Goal: Task Accomplishment & Management: Manage account settings

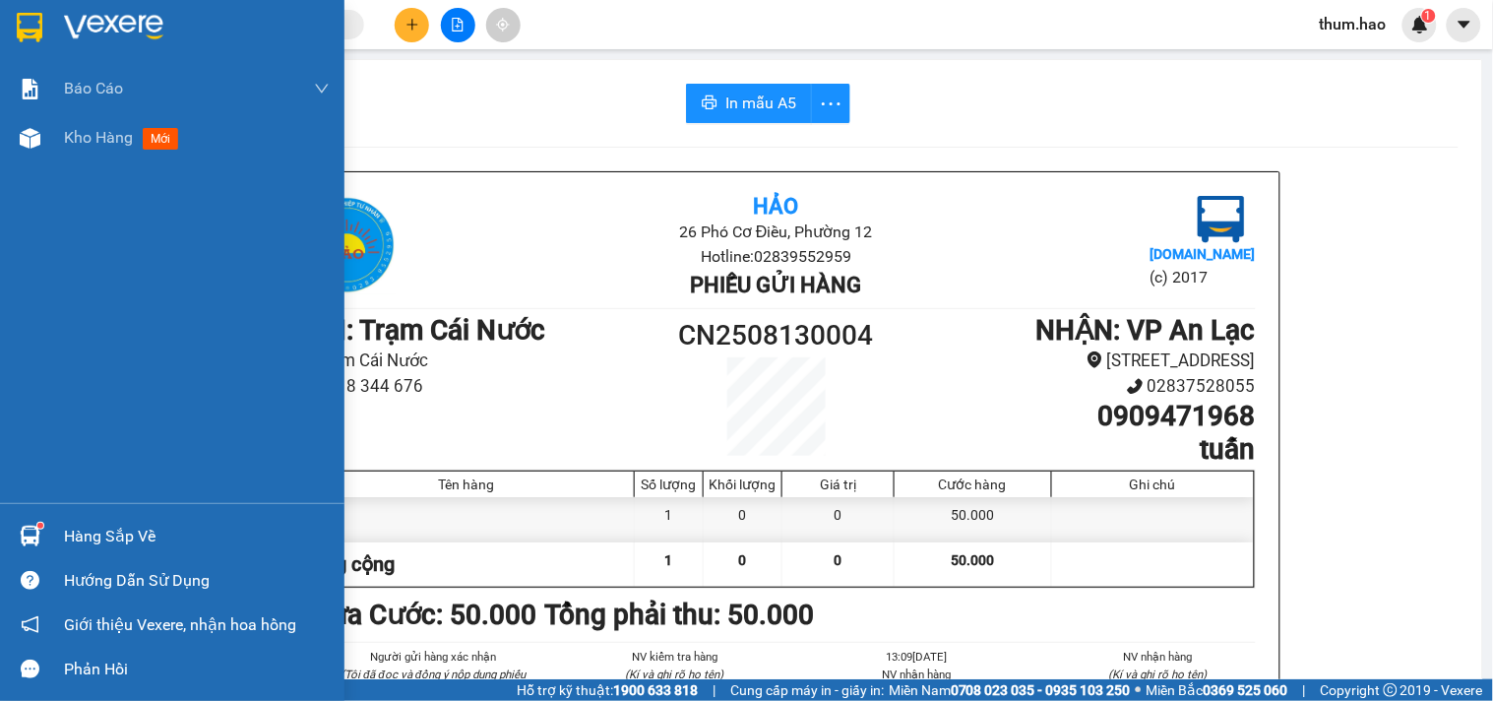
click at [76, 164] on div "Báo cáo BC tiền công nợ Báo cáo dòng tiền (trưởng trạm) Doanh số tạo đơn theo V…" at bounding box center [172, 283] width 344 height 439
click at [85, 139] on span "Kho hàng" at bounding box center [98, 137] width 69 height 19
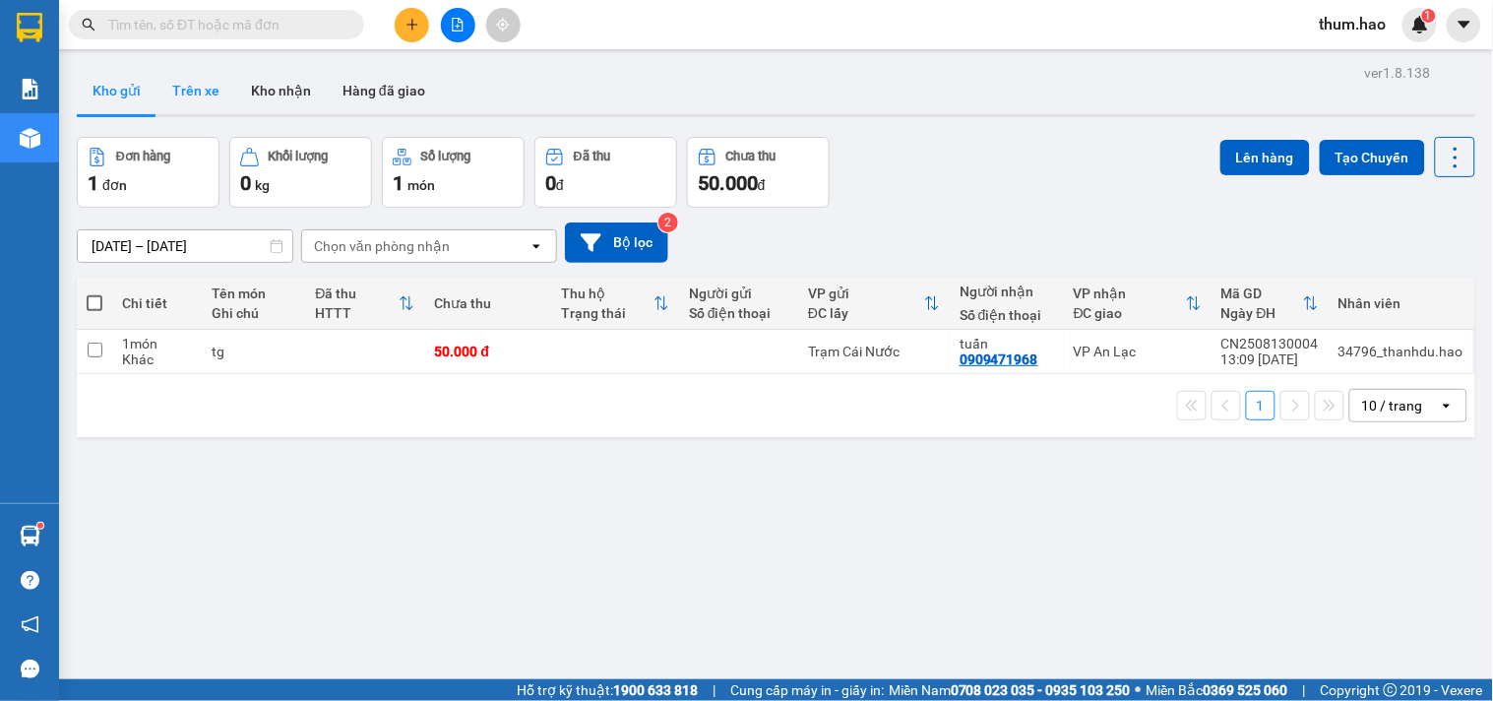
click at [183, 99] on button "Trên xe" at bounding box center [195, 90] width 79 height 47
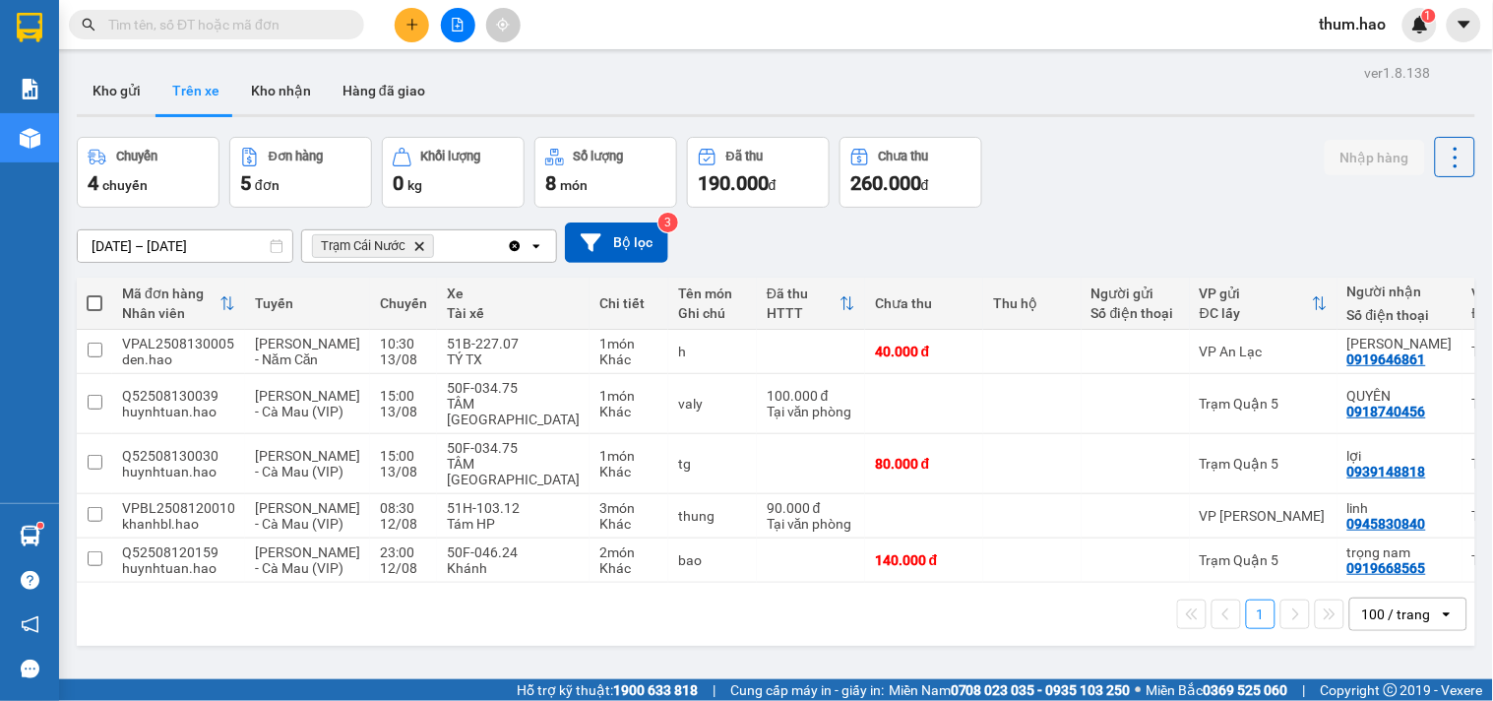
click at [416, 246] on icon "Delete" at bounding box center [419, 246] width 12 height 12
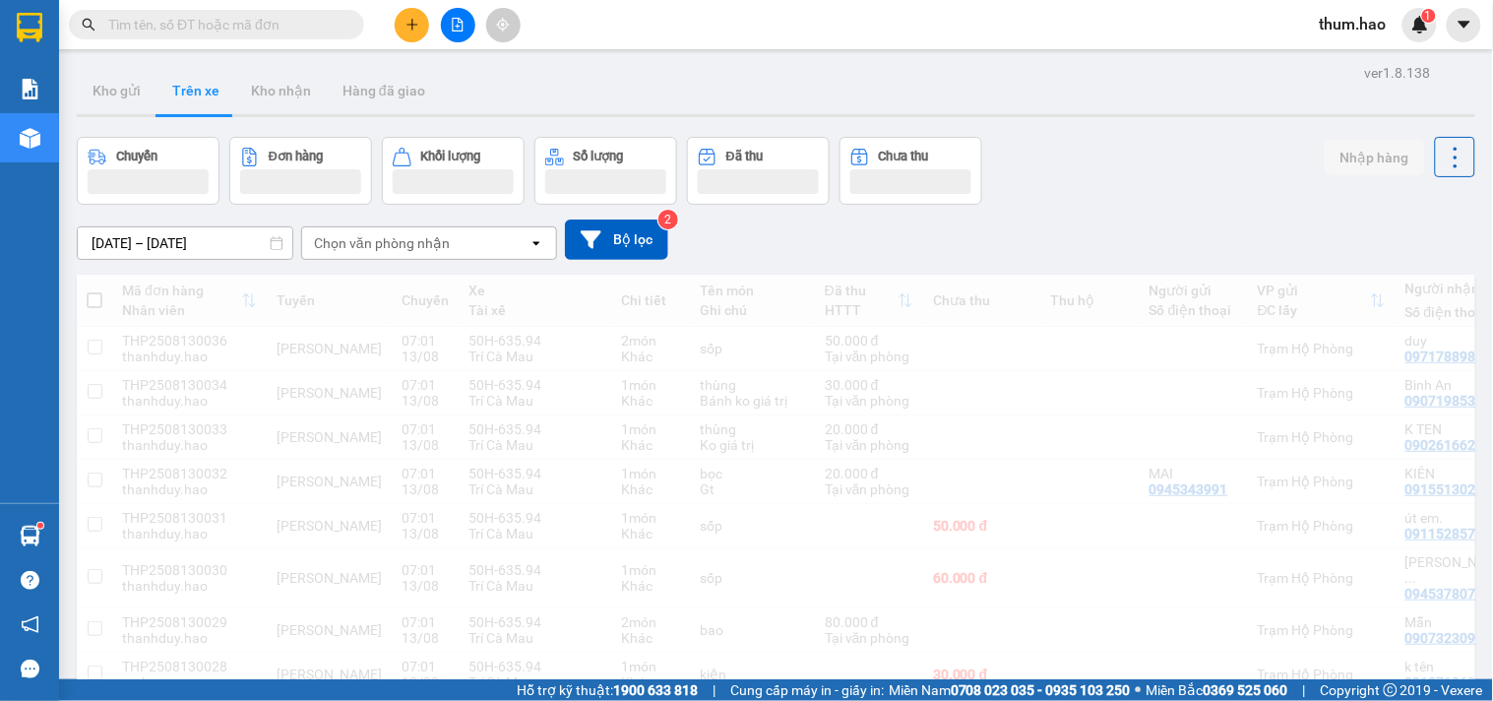
click at [588, 237] on icon at bounding box center [591, 239] width 21 height 18
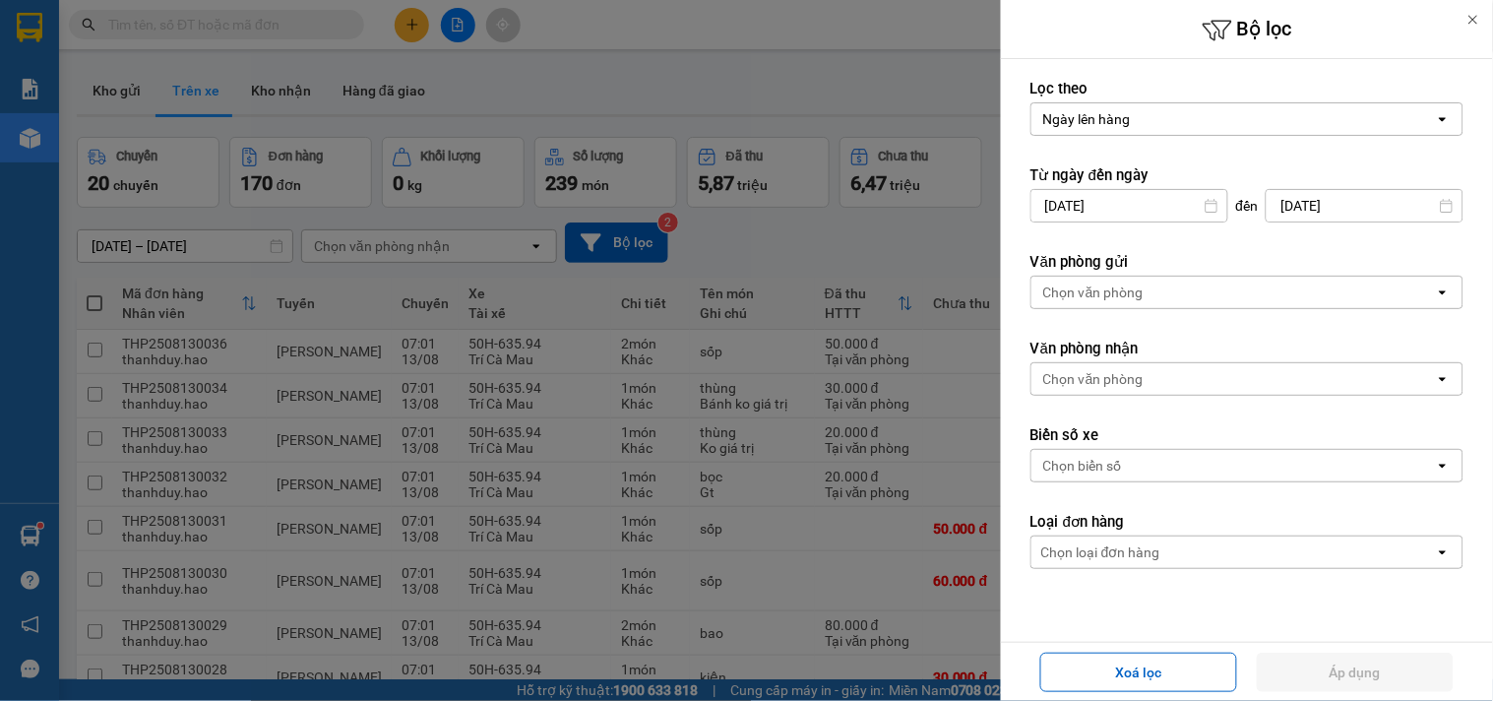
click at [1258, 300] on div "Chọn văn phòng" at bounding box center [1232, 292] width 403 height 31
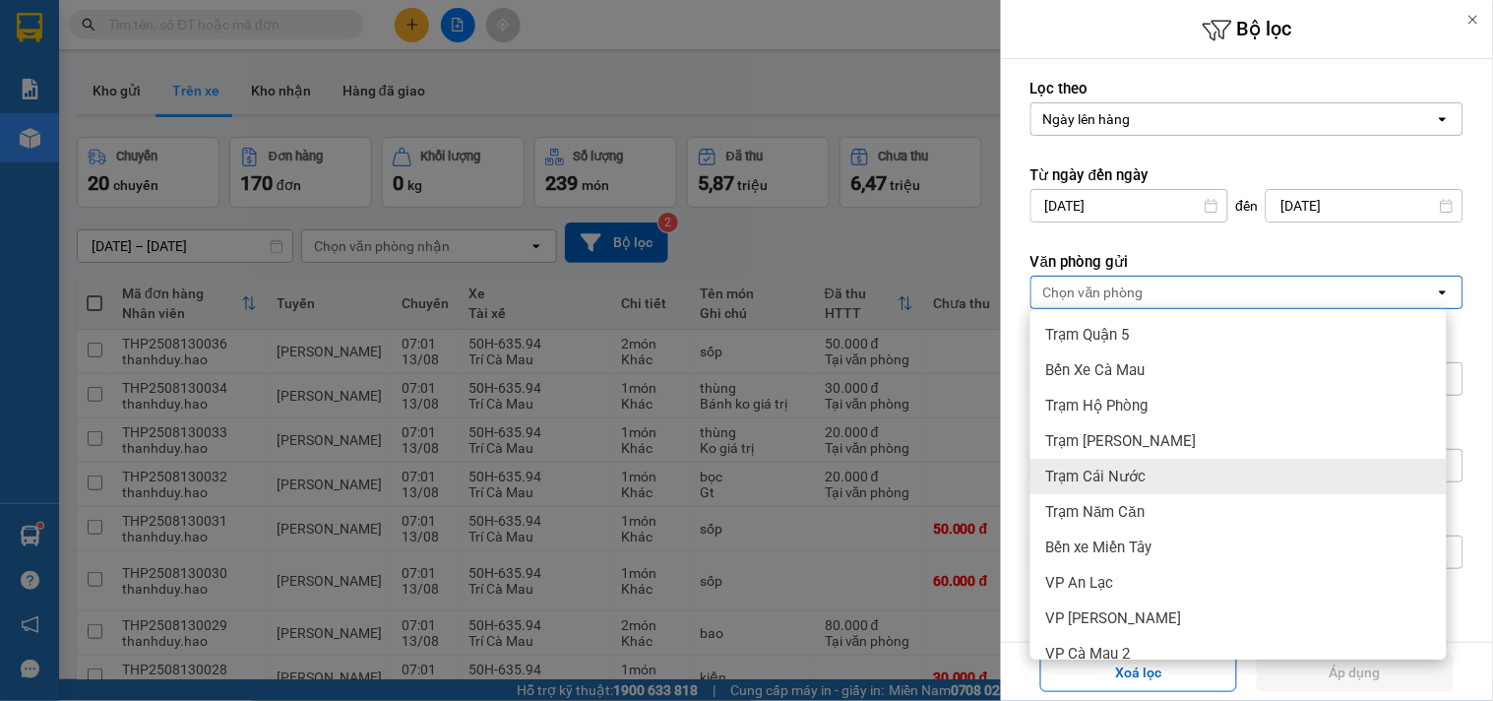
click at [1132, 465] on div "Trạm Cái Nước" at bounding box center [1238, 476] width 416 height 35
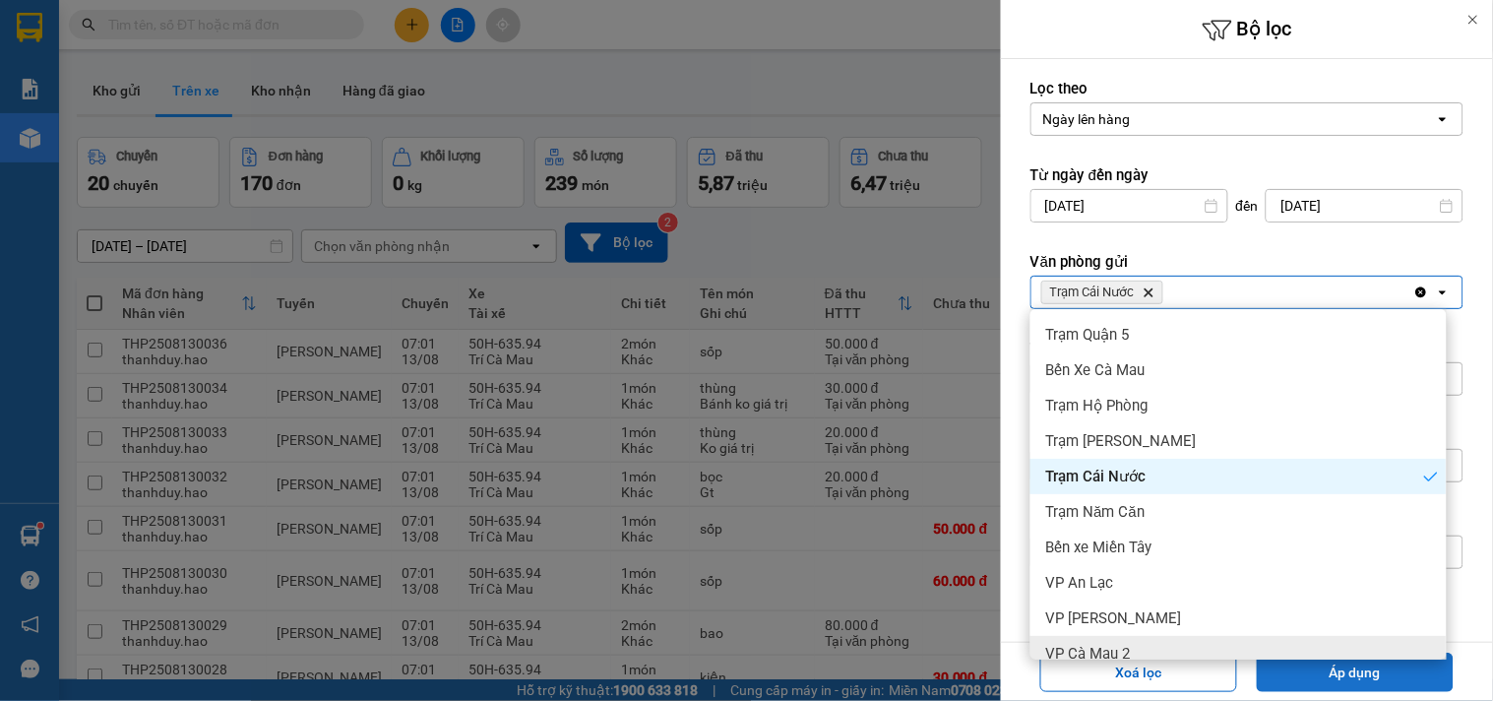
click at [1332, 679] on button "Áp dụng" at bounding box center [1355, 671] width 197 height 39
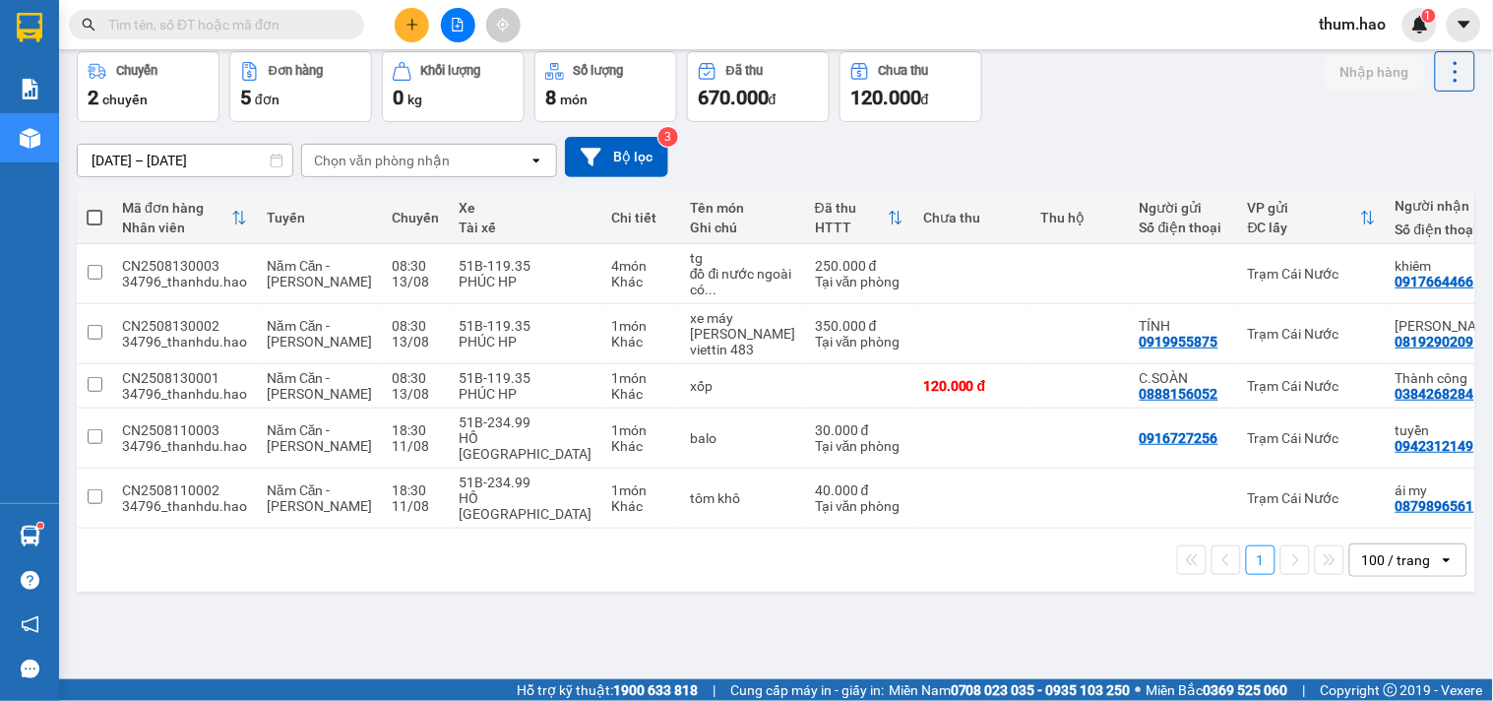
scroll to position [91, 0]
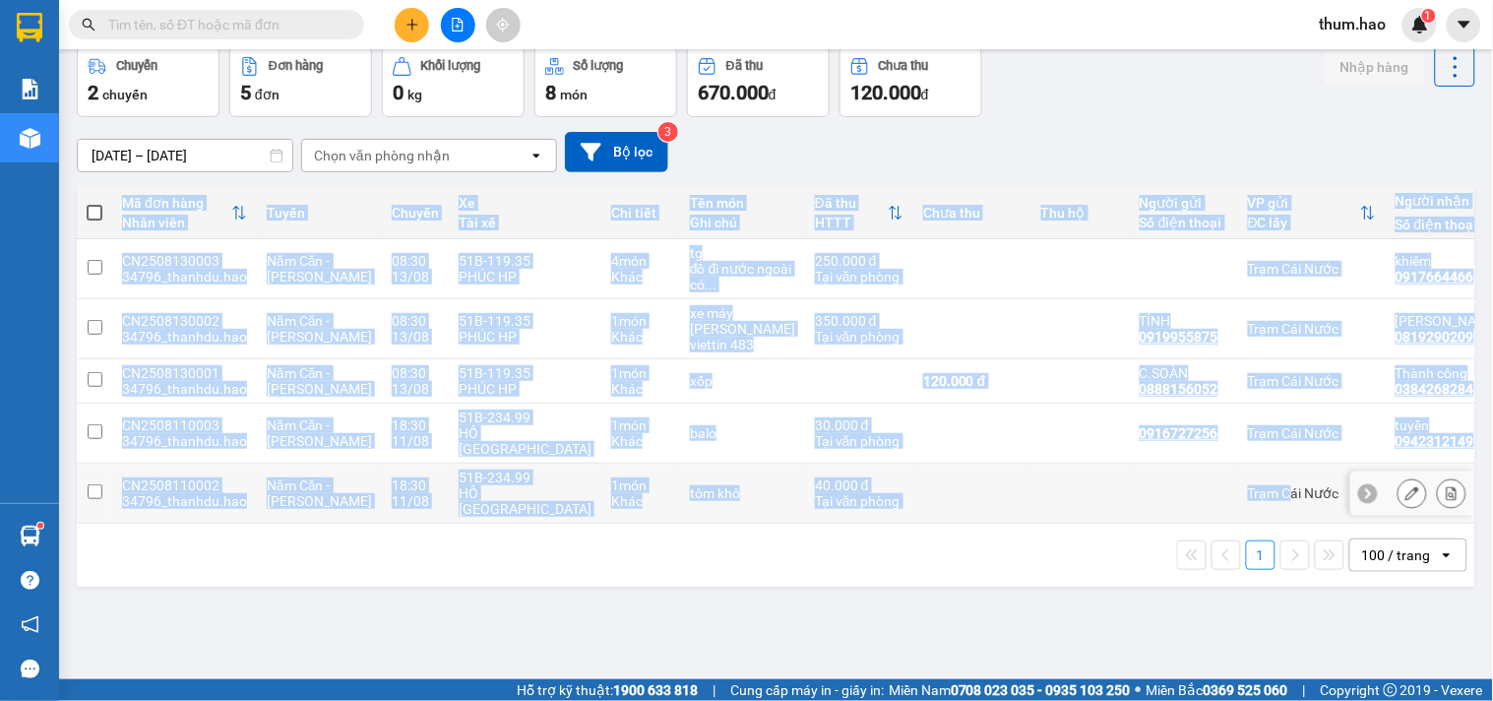
drag, startPoint x: 1197, startPoint y: 492, endPoint x: 1272, endPoint y: 477, distance: 76.2
click at [1350, 476] on tr "CN2508110002 34796_thanhdu.[PERSON_NAME][GEOGRAPHIC_DATA] 18:30 [DATE] 51B-234.…" at bounding box center [906, 494] width 1658 height 60
checkbox input "true"
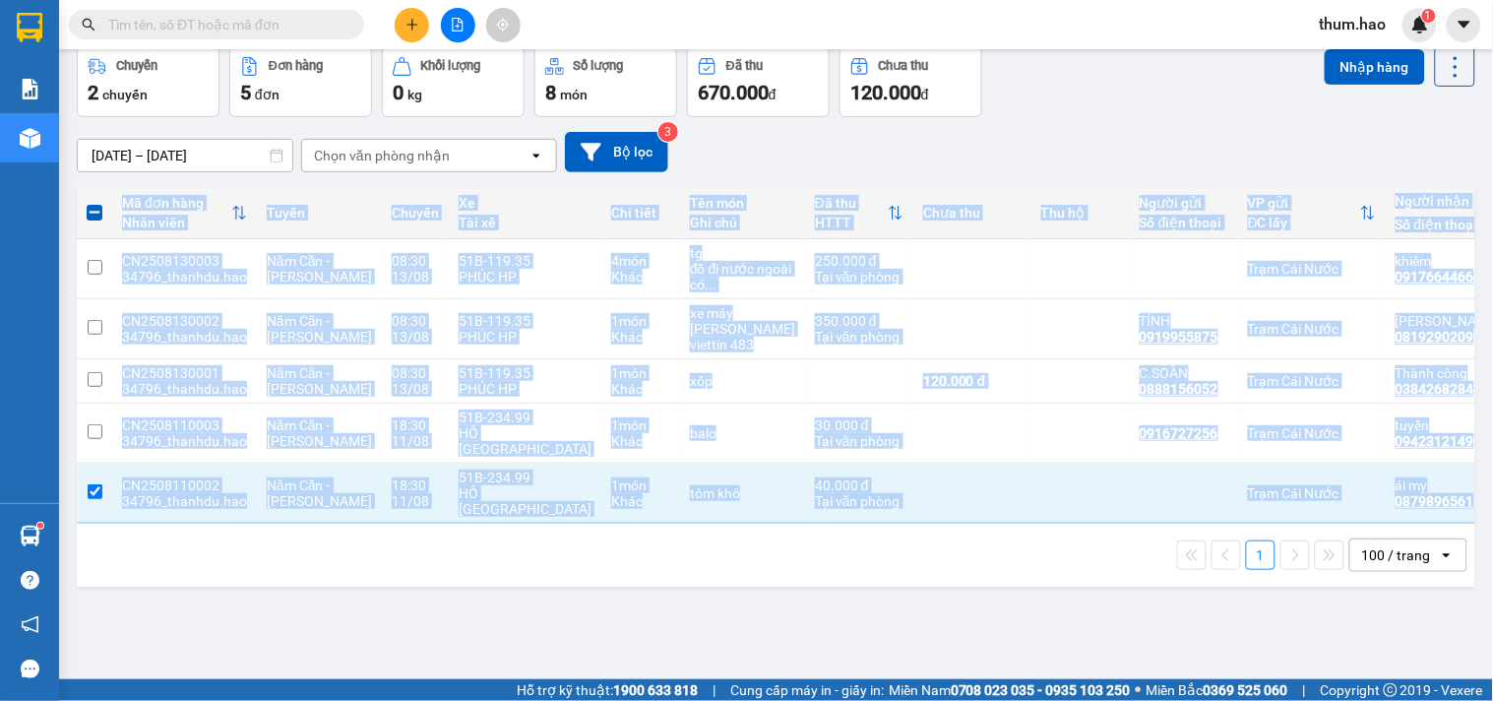
drag, startPoint x: 1024, startPoint y: 505, endPoint x: 1105, endPoint y: 493, distance: 82.5
click at [1105, 493] on div "Mã đơn hàng Nhân viên Tuyến Chuyến Xe Tài xế Chi tiết Tên món Ghi chú Đã thu HT…" at bounding box center [776, 387] width 1398 height 400
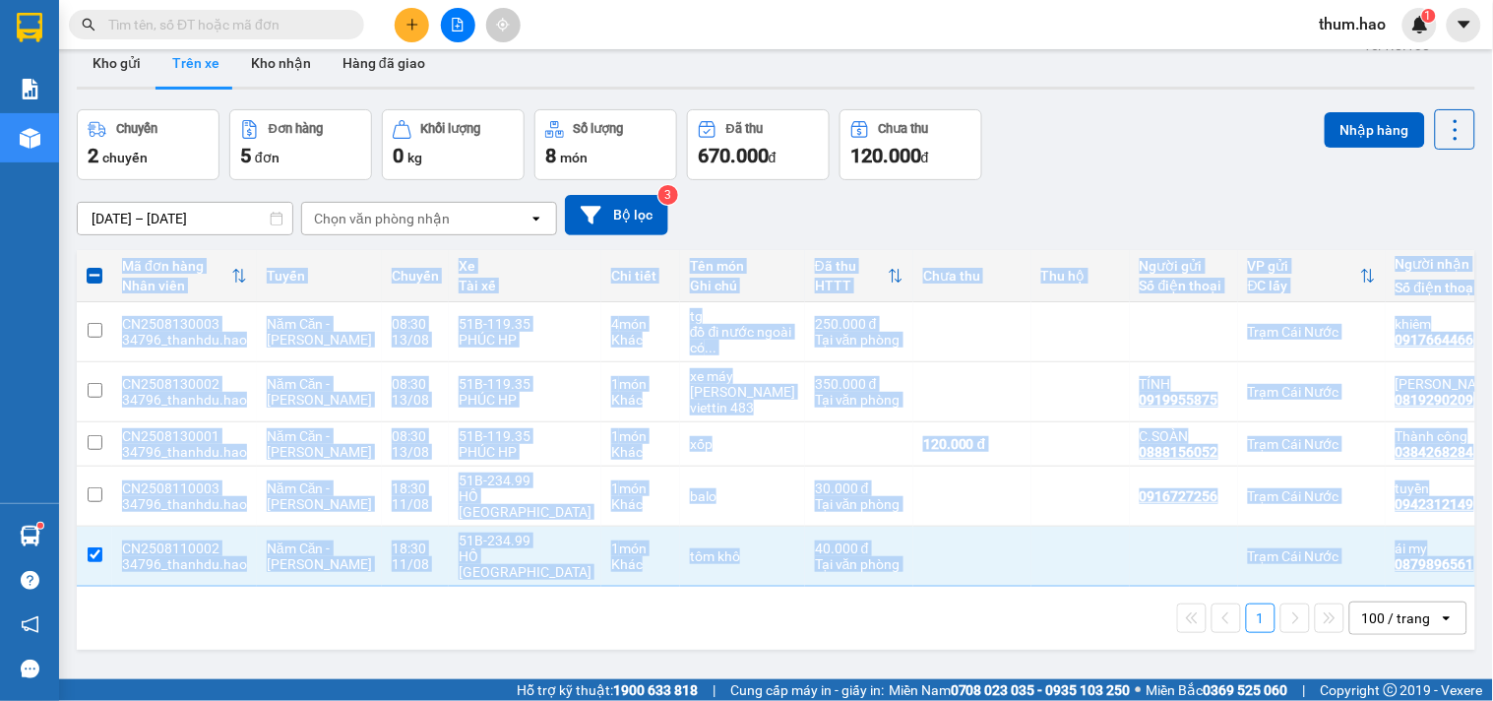
scroll to position [0, 0]
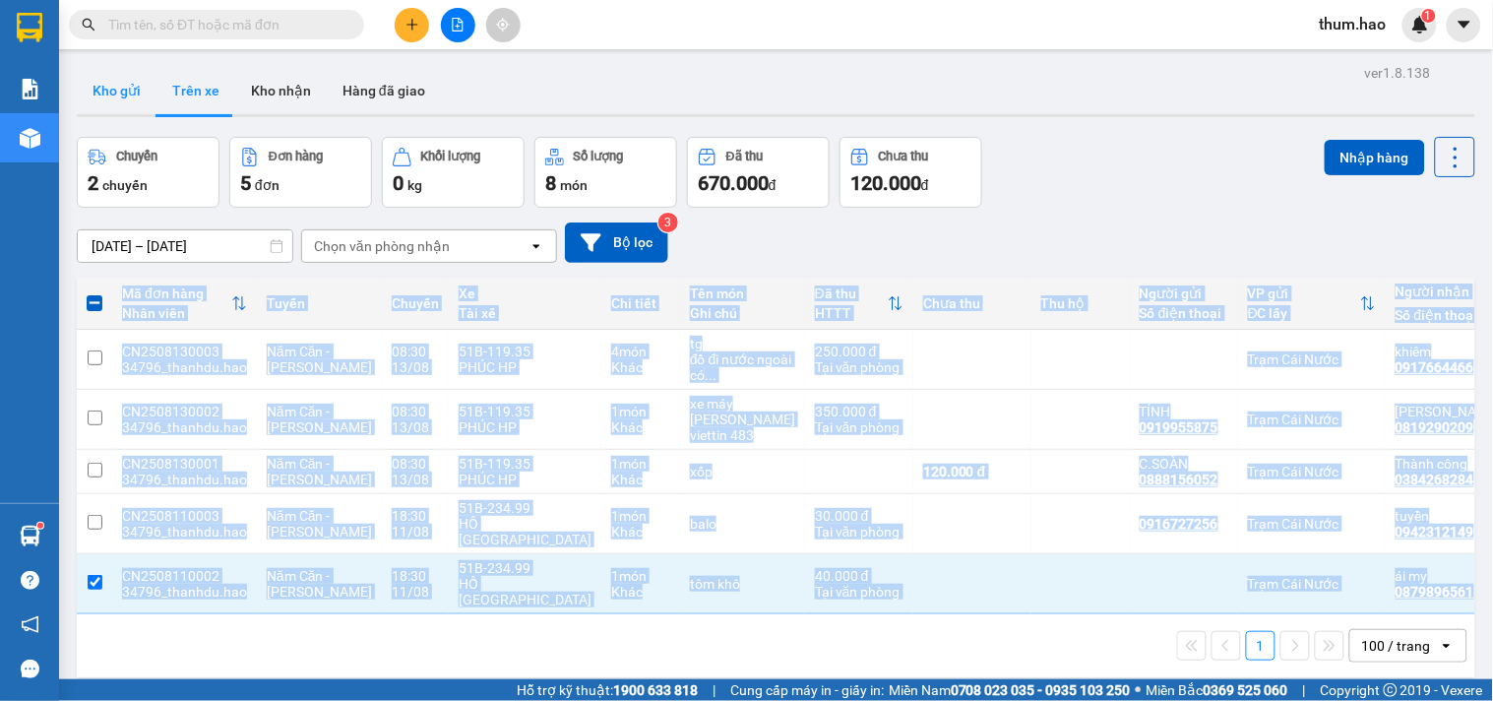
click at [112, 80] on button "Kho gửi" at bounding box center [117, 90] width 80 height 47
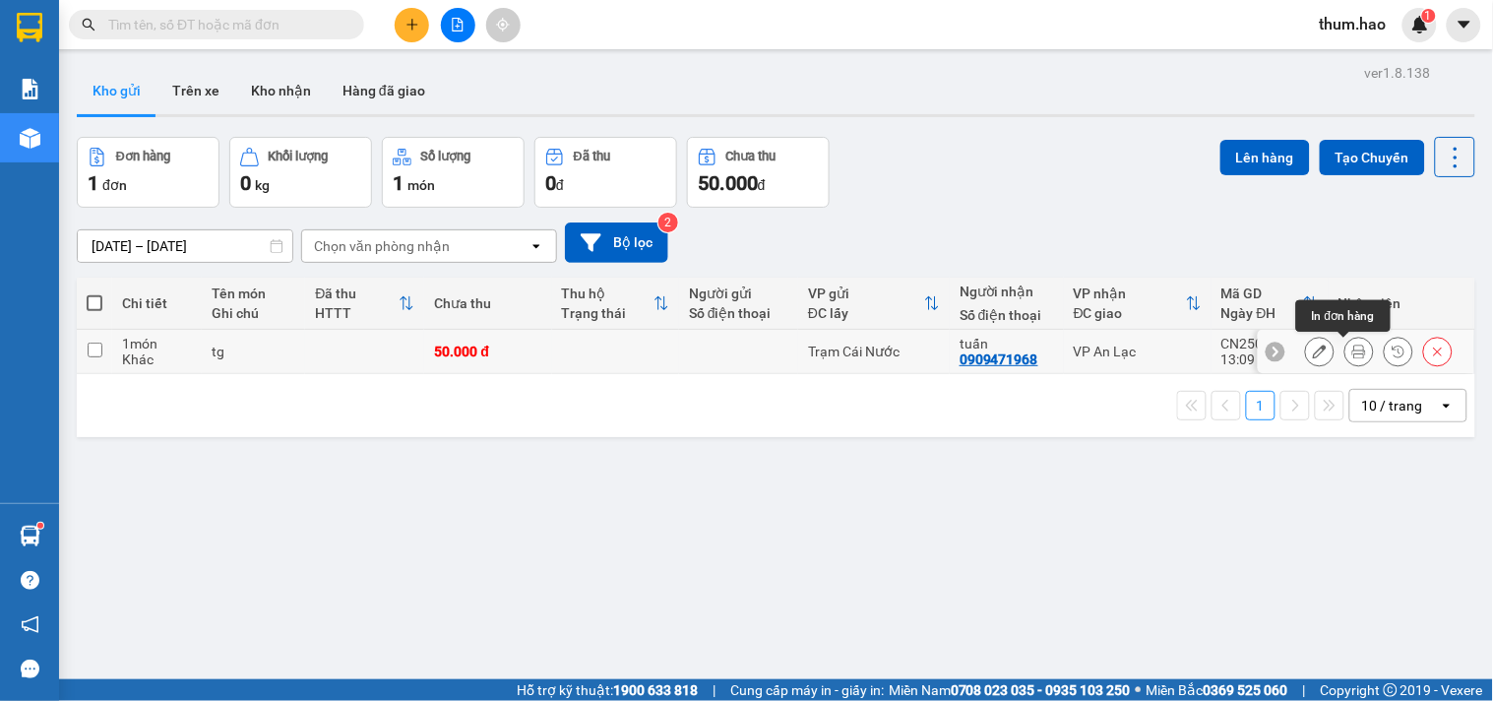
click at [1352, 346] on icon at bounding box center [1359, 351] width 14 height 14
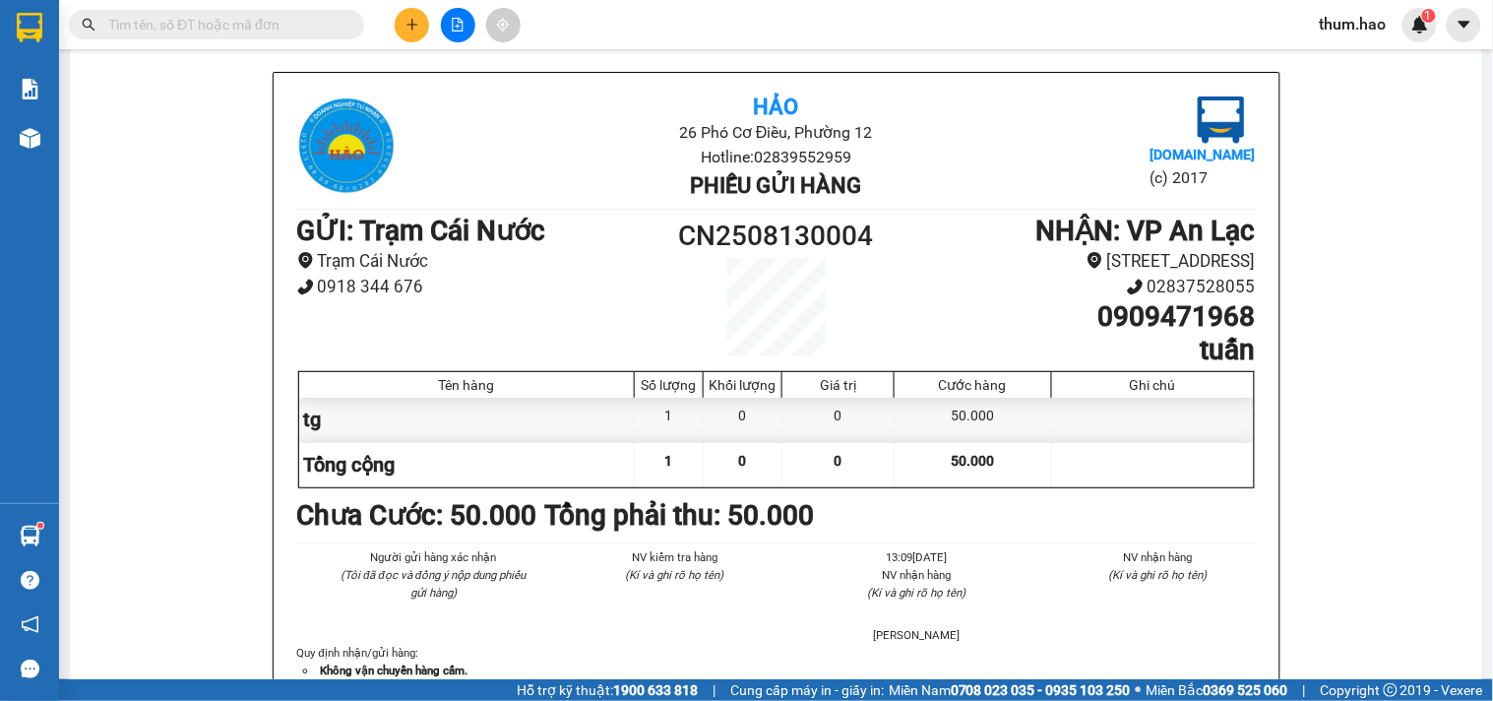
scroll to position [218, 0]
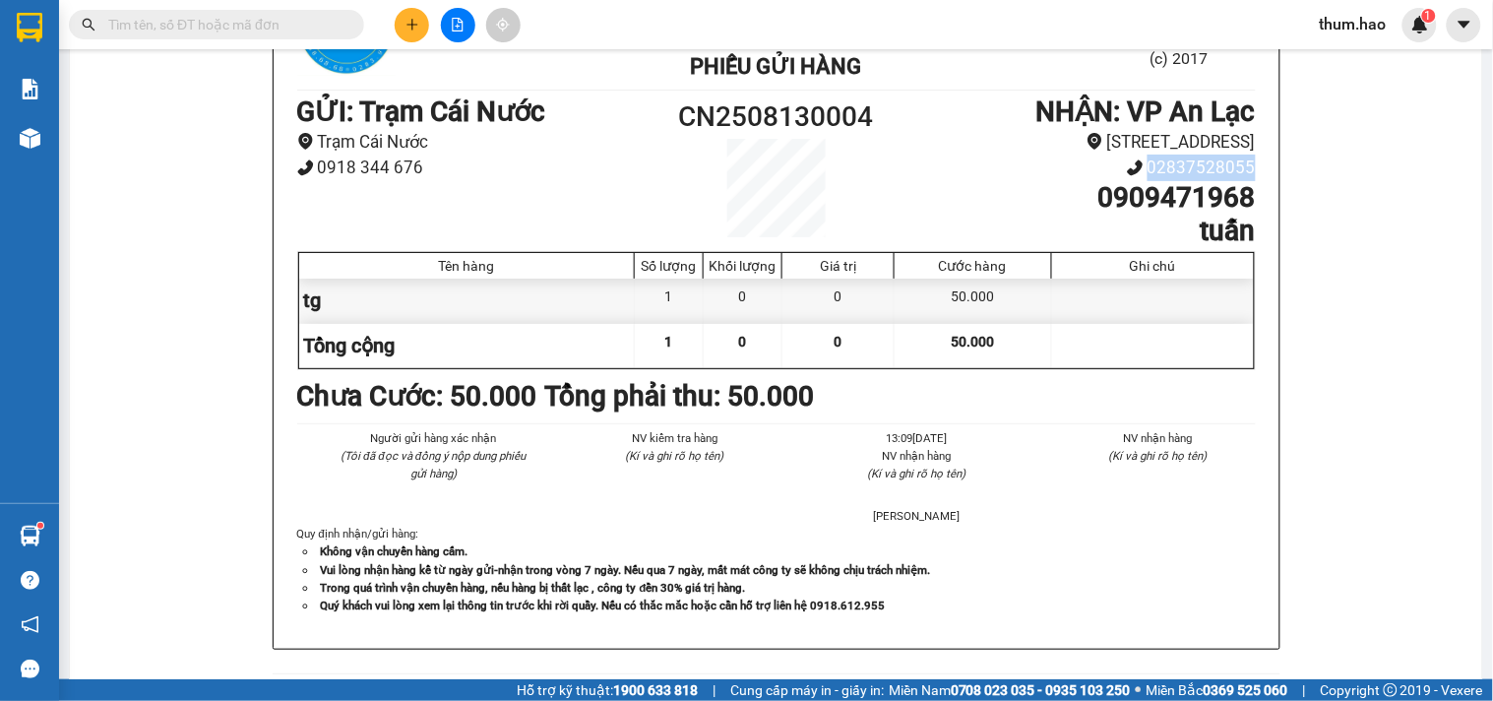
drag, startPoint x: 1149, startPoint y: 169, endPoint x: 1246, endPoint y: 173, distance: 96.5
click at [1246, 173] on li "02837528055" at bounding box center [1075, 168] width 359 height 27
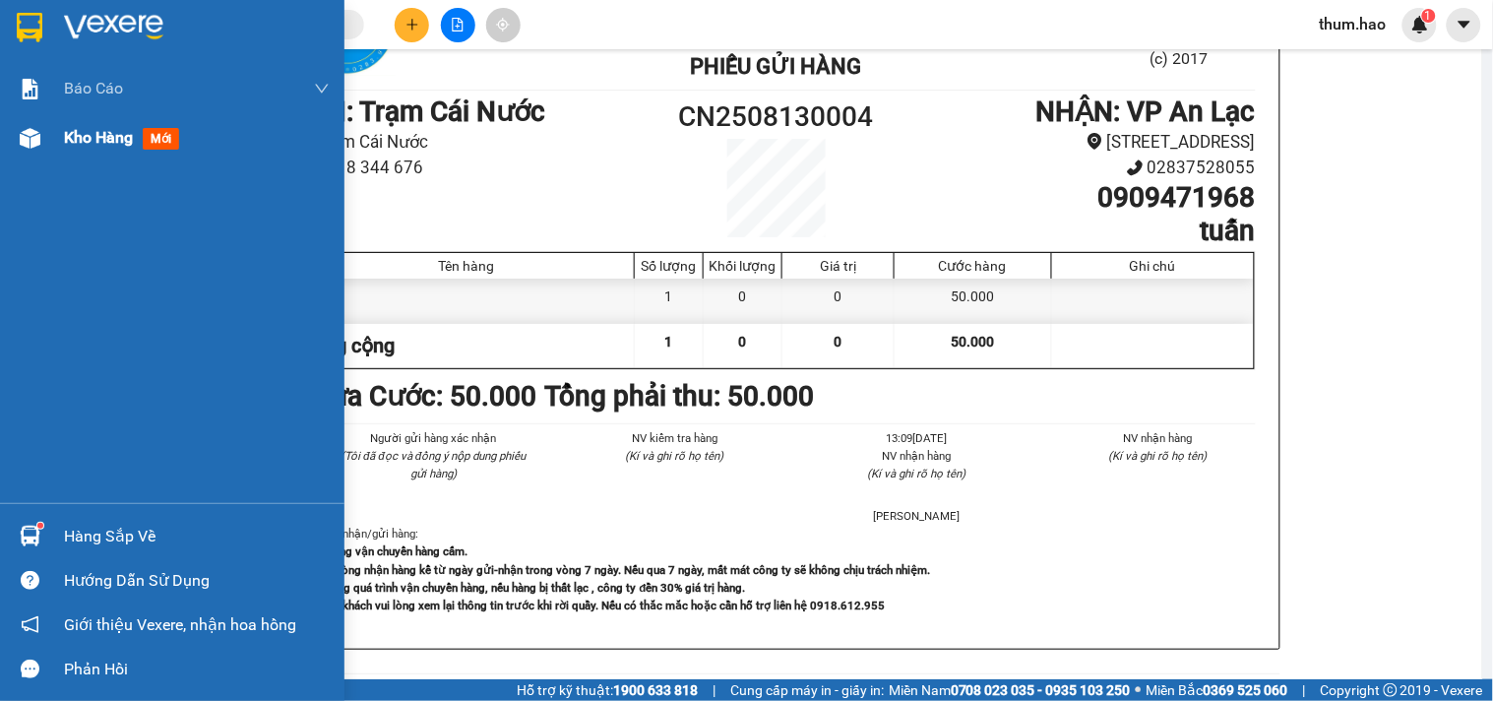
click at [46, 152] on div "Kho hàng mới" at bounding box center [172, 137] width 344 height 49
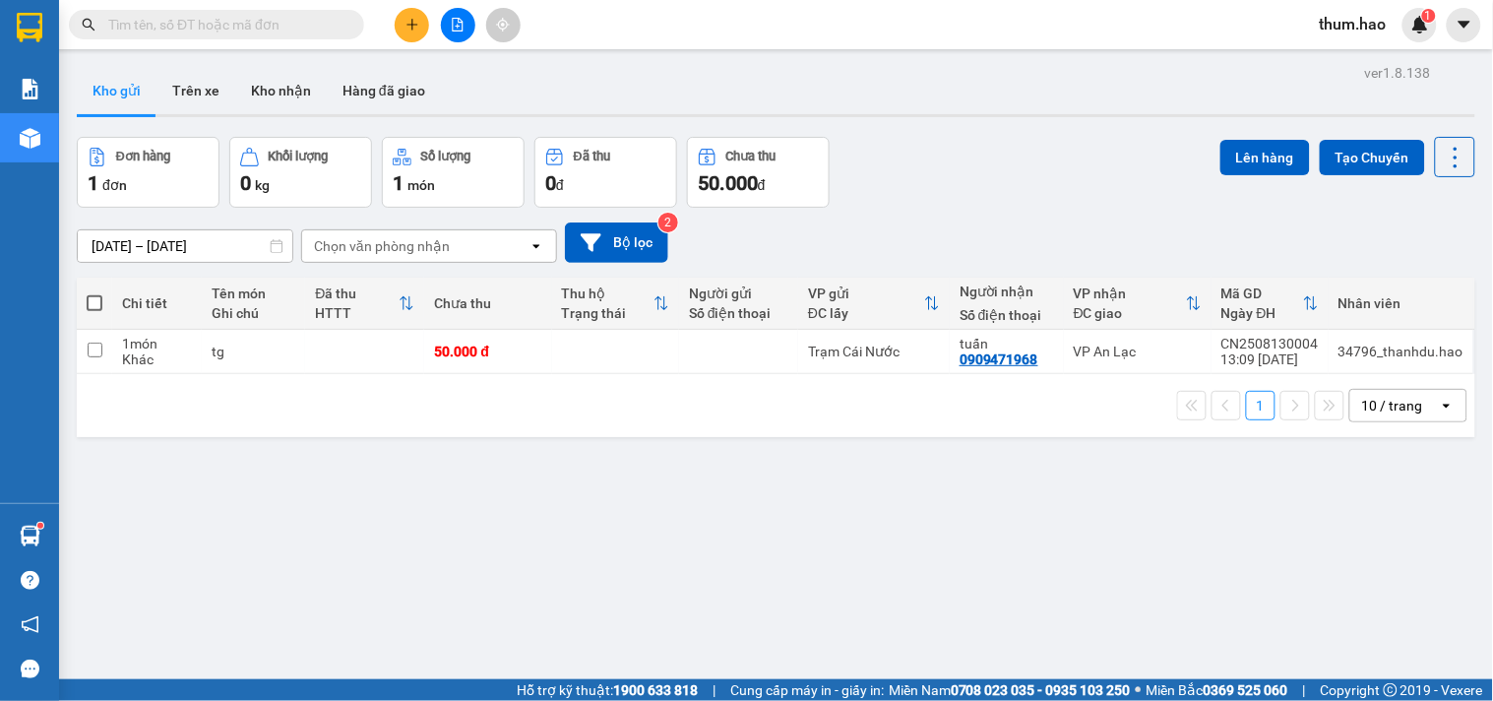
click at [152, 70] on button "Kho gửi" at bounding box center [117, 90] width 80 height 47
click at [180, 81] on button "Trên xe" at bounding box center [195, 90] width 79 height 47
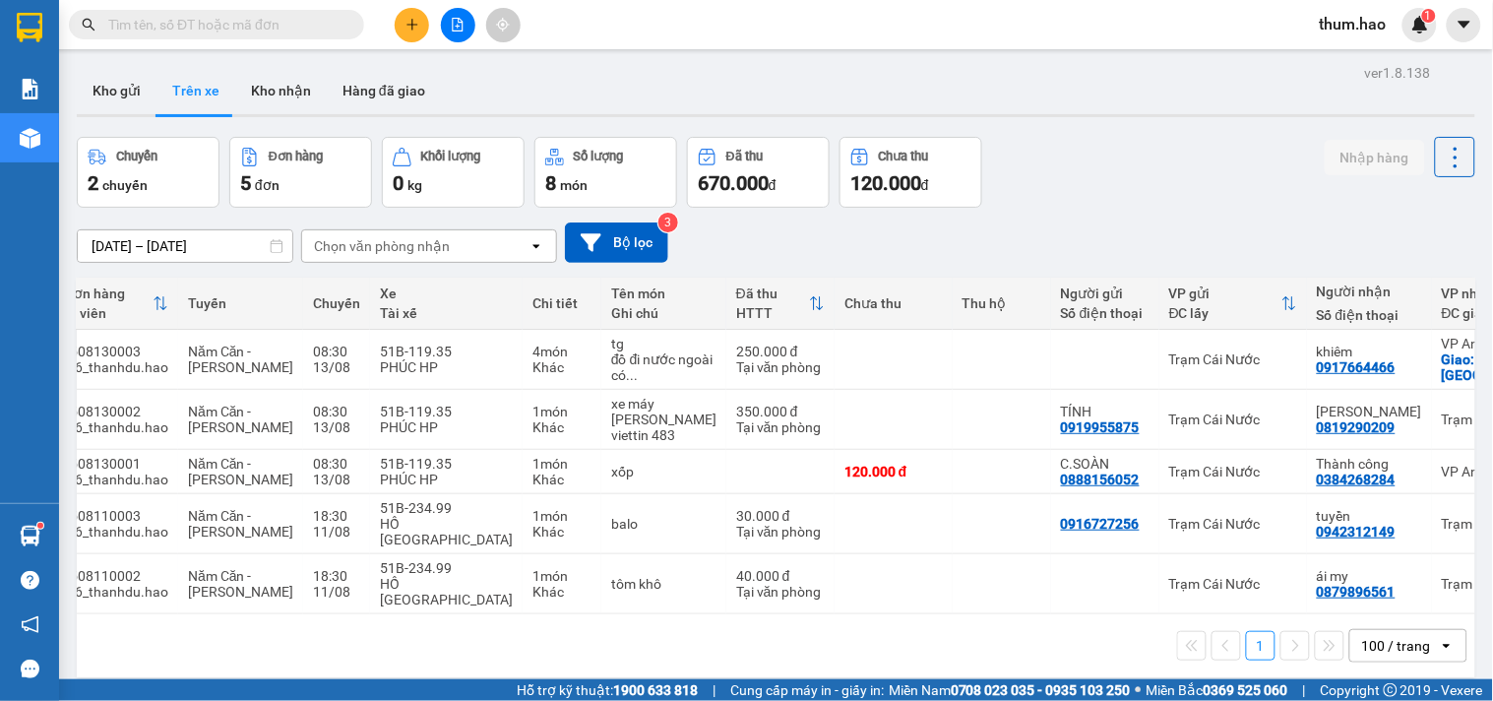
scroll to position [0, 160]
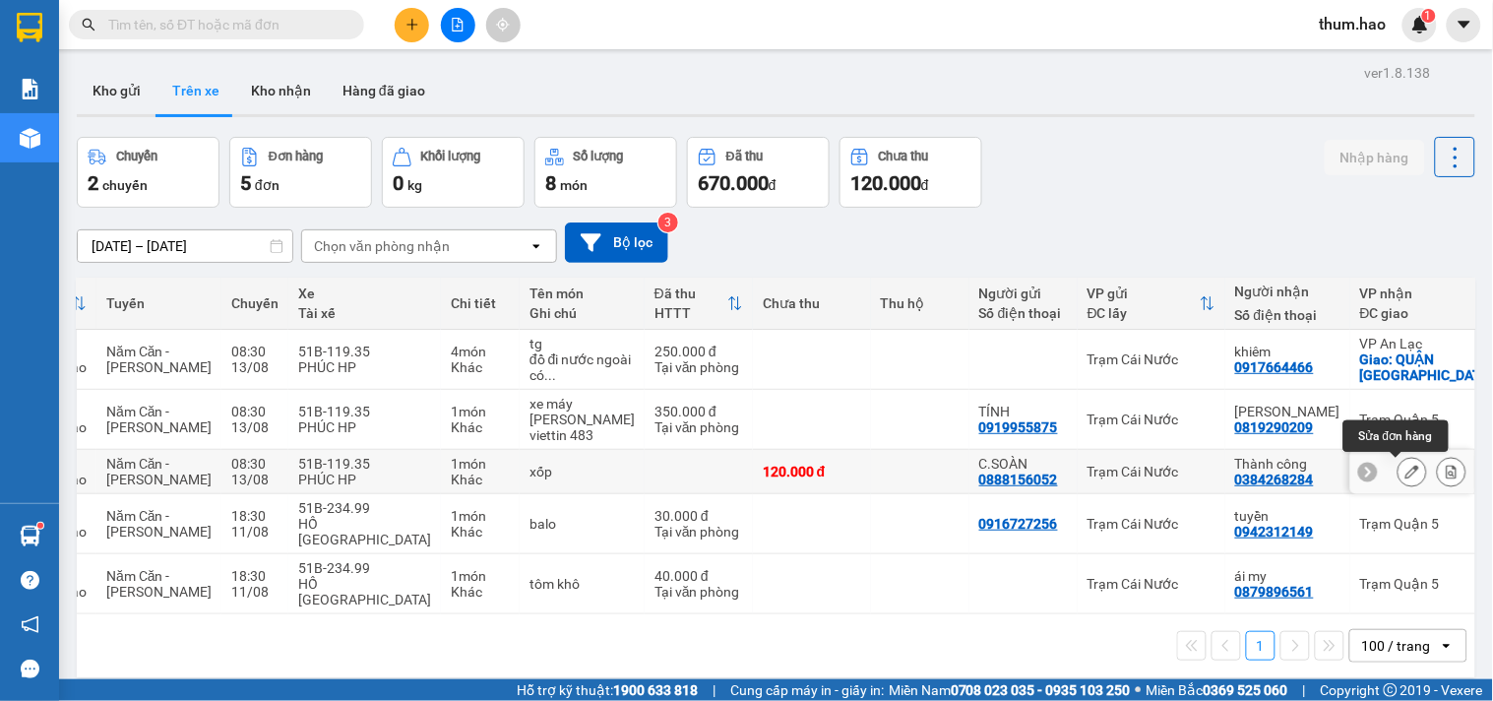
click at [1403, 464] on button at bounding box center [1412, 472] width 28 height 34
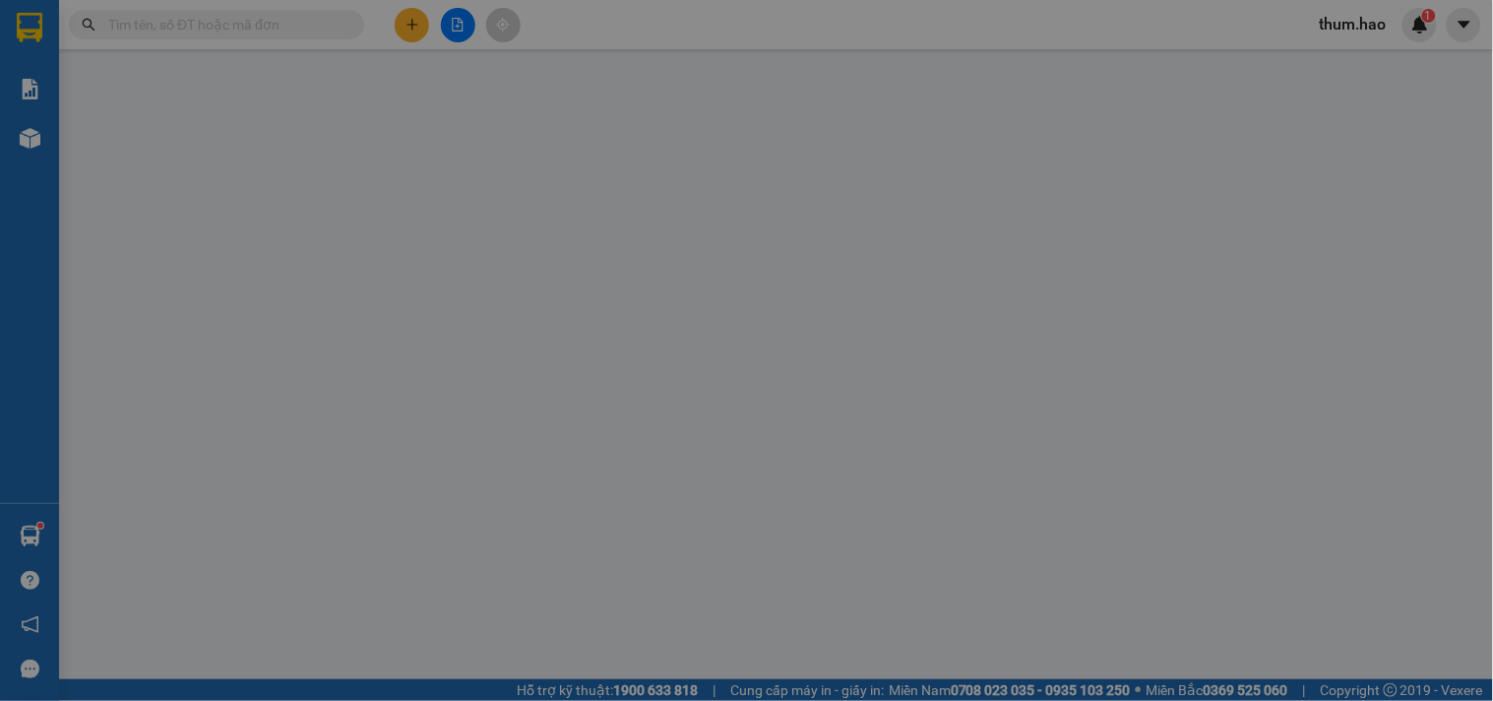
type input "0888156052"
type input "C.SOÀN"
type input "0384268284"
type input "Thành công"
type input "120.000"
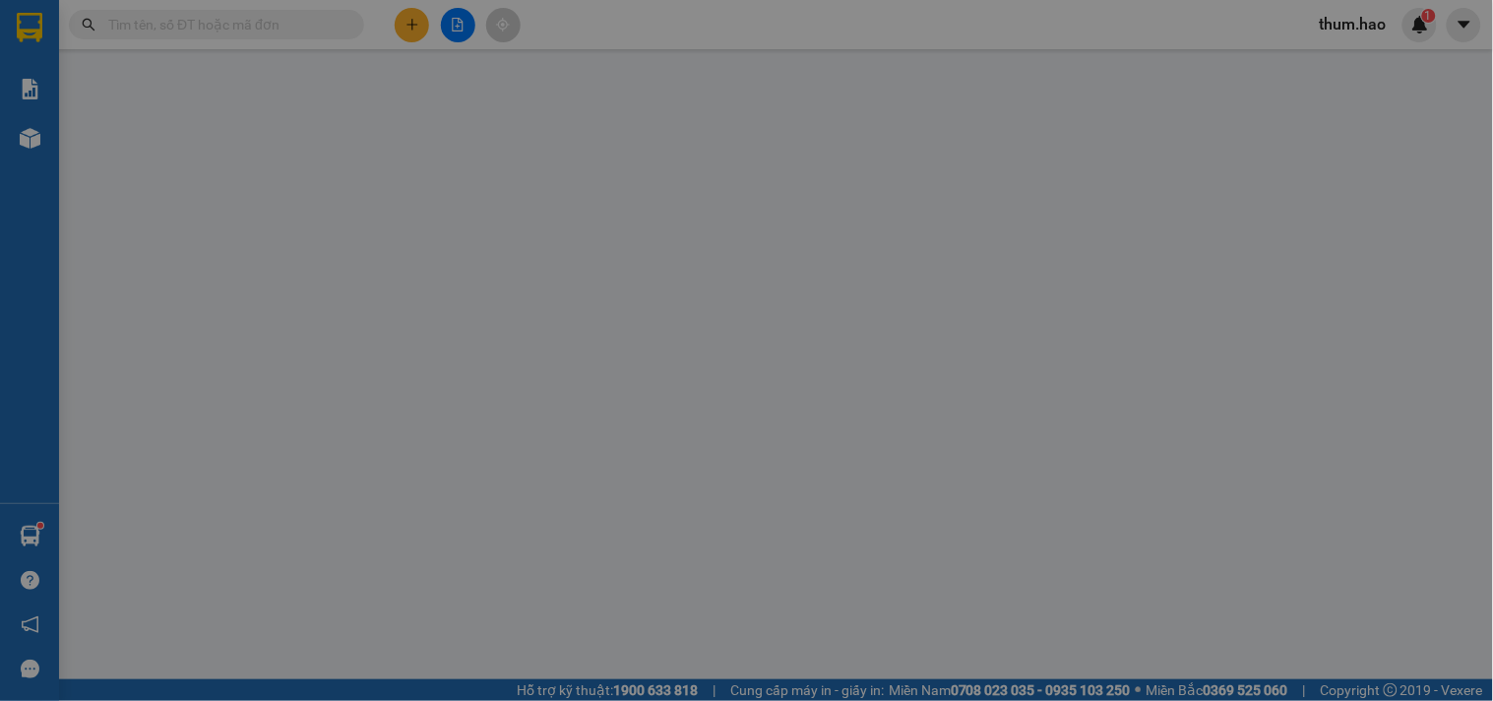
type input "120.000"
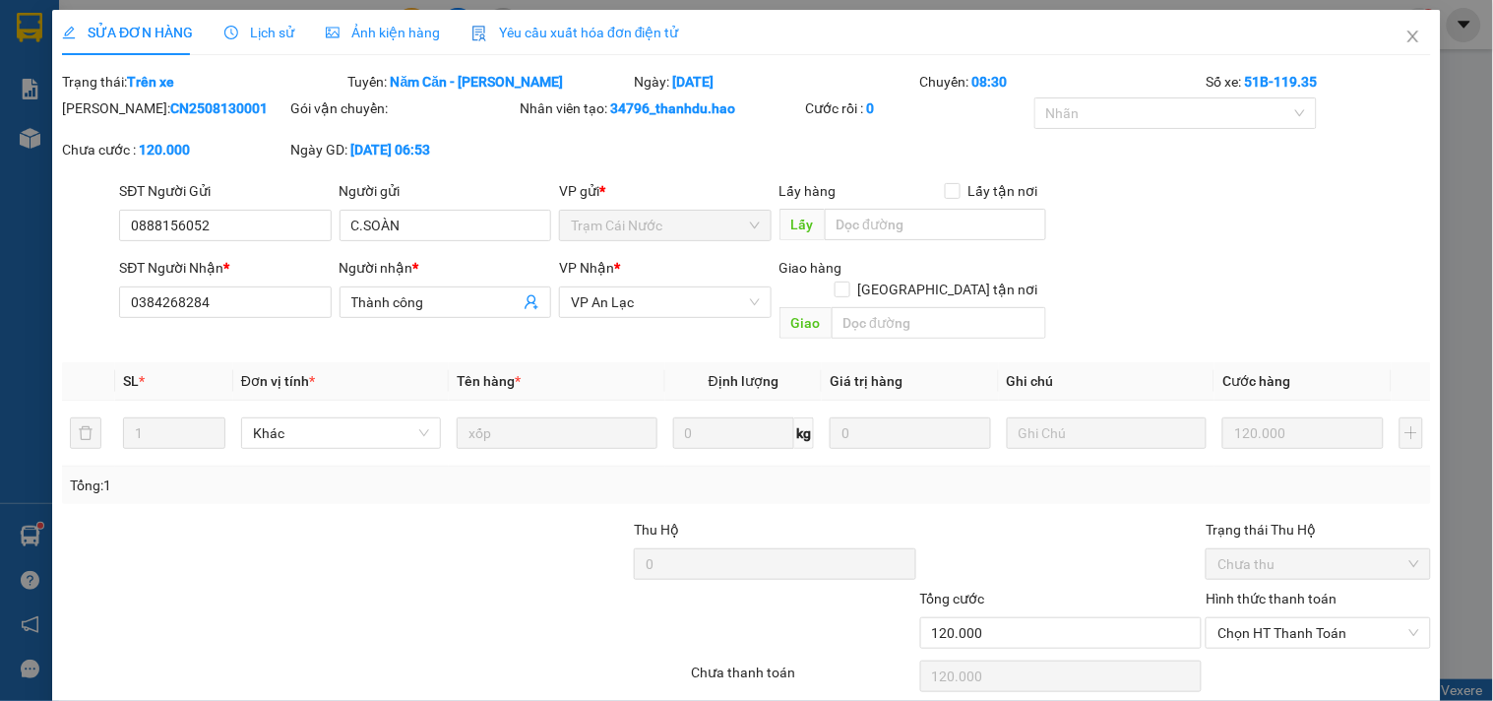
click at [263, 25] on span "Lịch sử" at bounding box center [259, 33] width 70 height 16
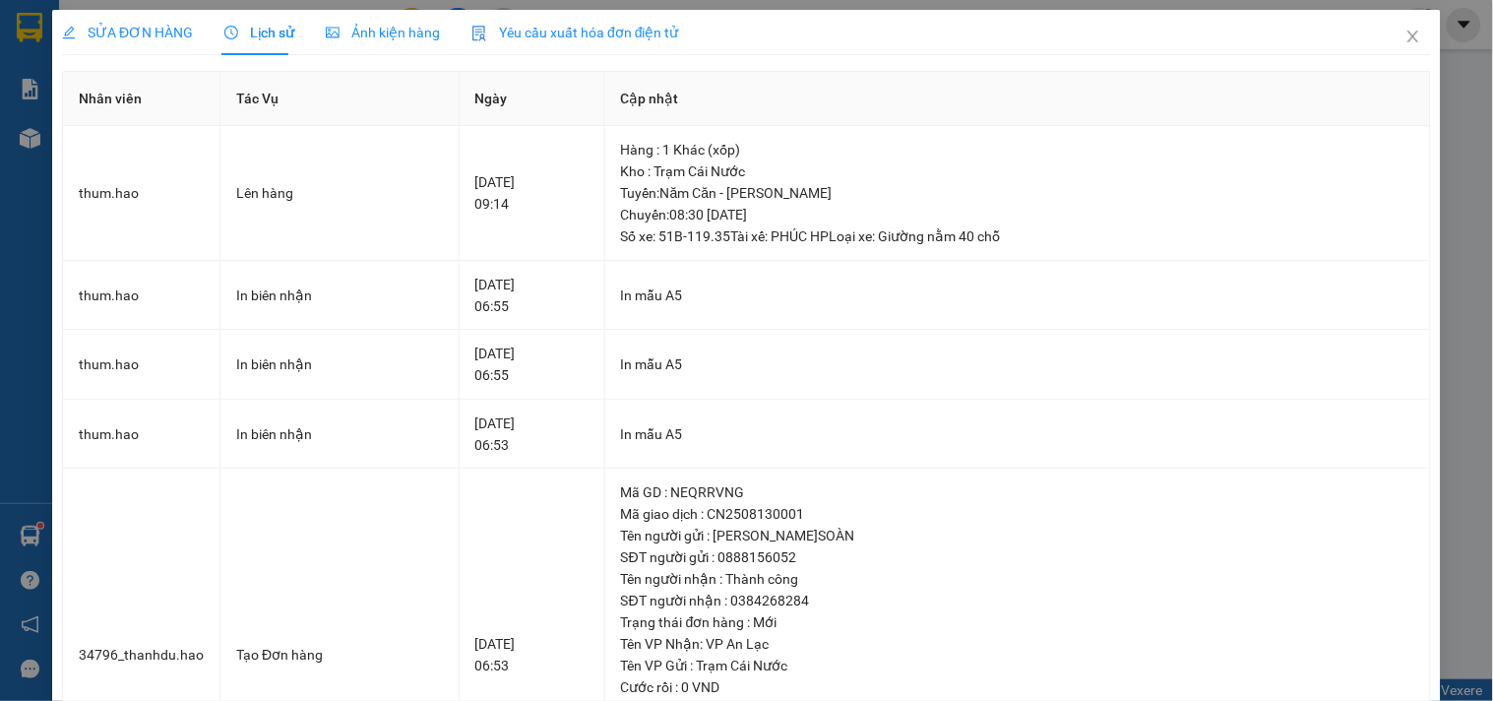
click at [399, 37] on span "Ảnh kiện hàng" at bounding box center [383, 33] width 114 height 16
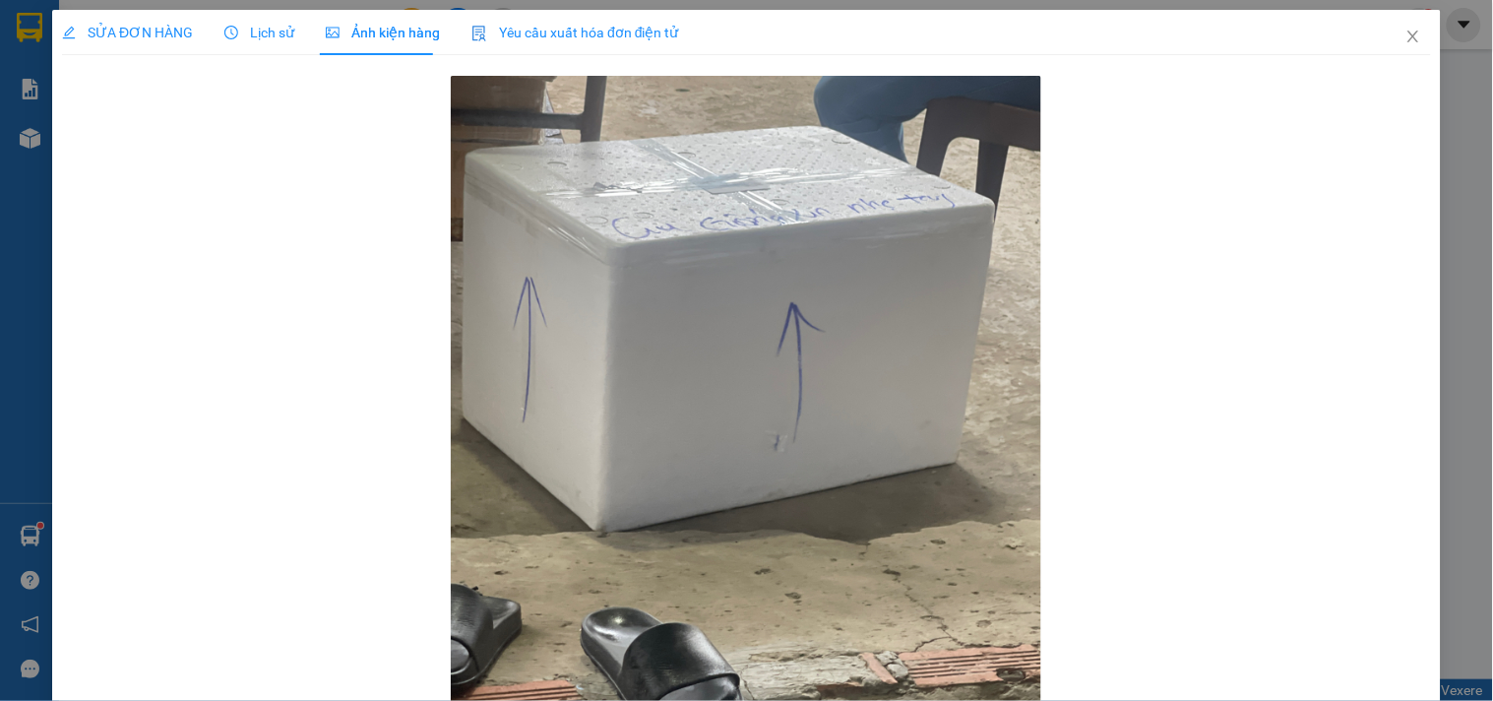
click at [162, 32] on span "SỬA ĐƠN HÀNG" at bounding box center [127, 33] width 131 height 16
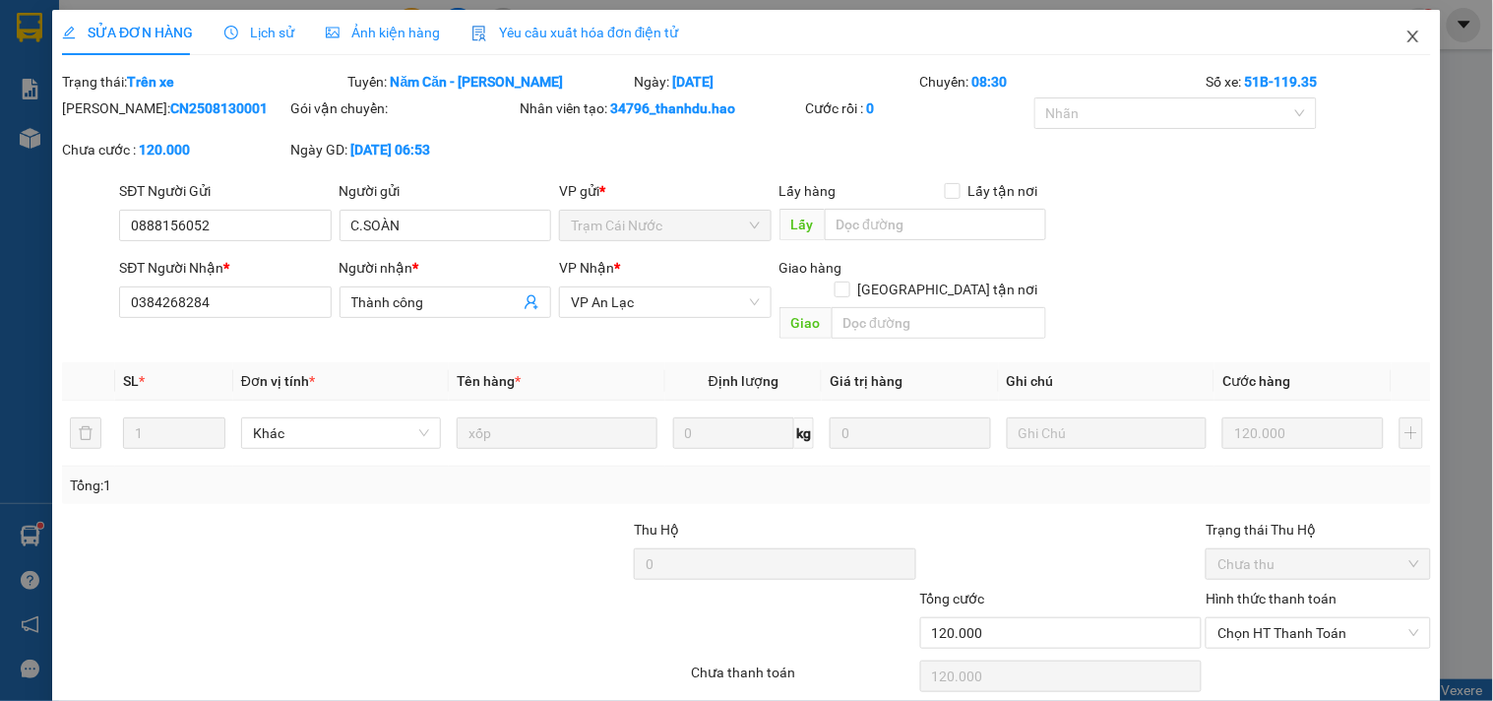
click at [1405, 37] on icon "close" at bounding box center [1413, 37] width 16 height 16
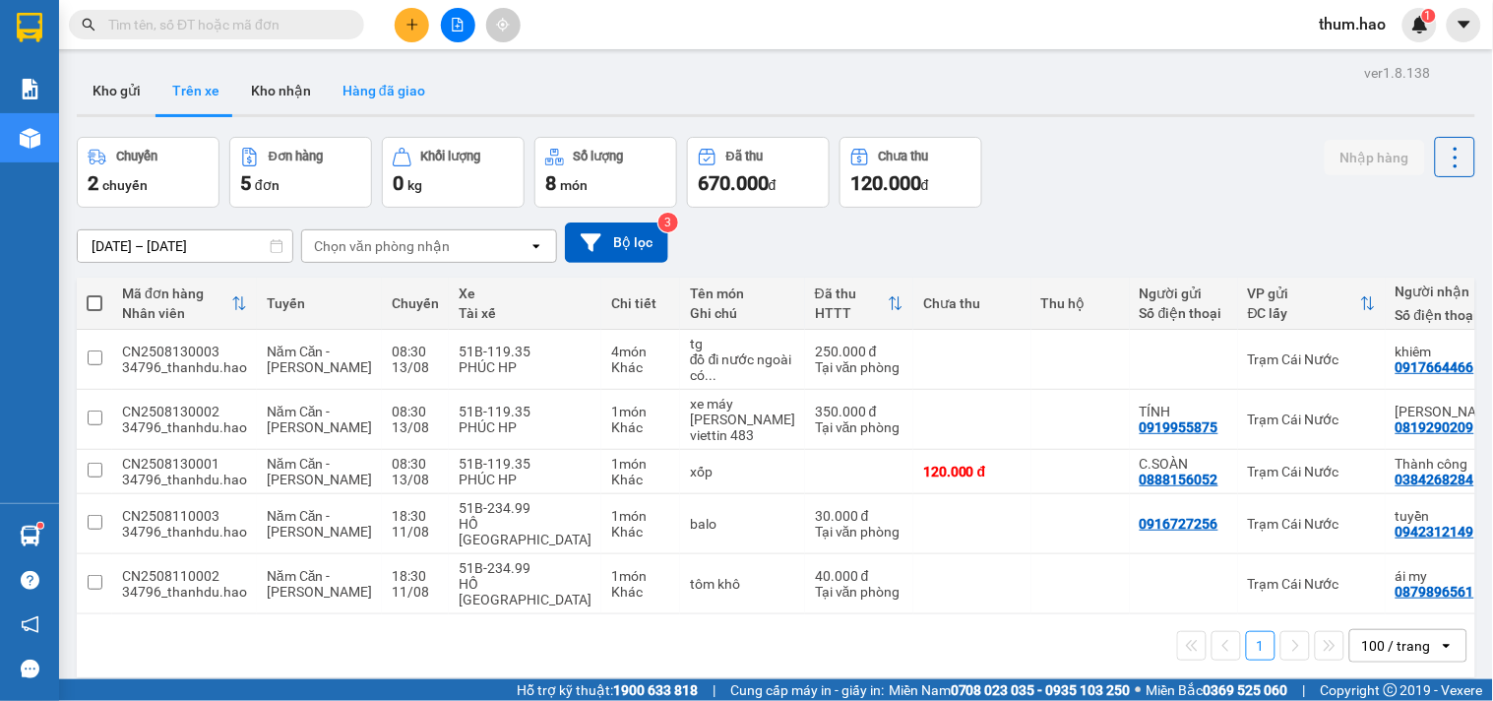
click at [382, 99] on button "Hàng đã giao" at bounding box center [384, 90] width 114 height 47
